Goal: Information Seeking & Learning: Learn about a topic

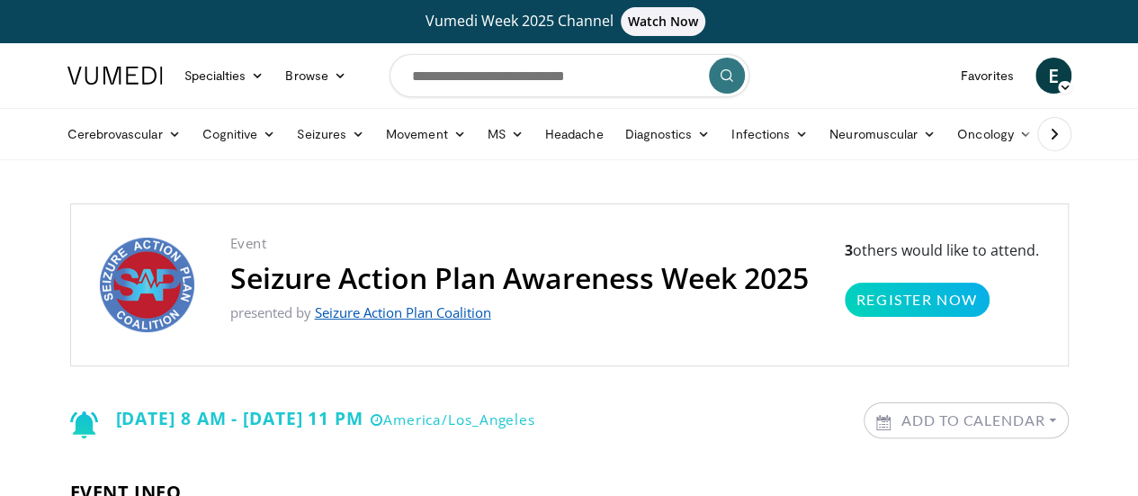
click at [418, 316] on link "Seizure Action Plan Coalition" at bounding box center [403, 312] width 176 height 18
